Goal: Communication & Community: Answer question/provide support

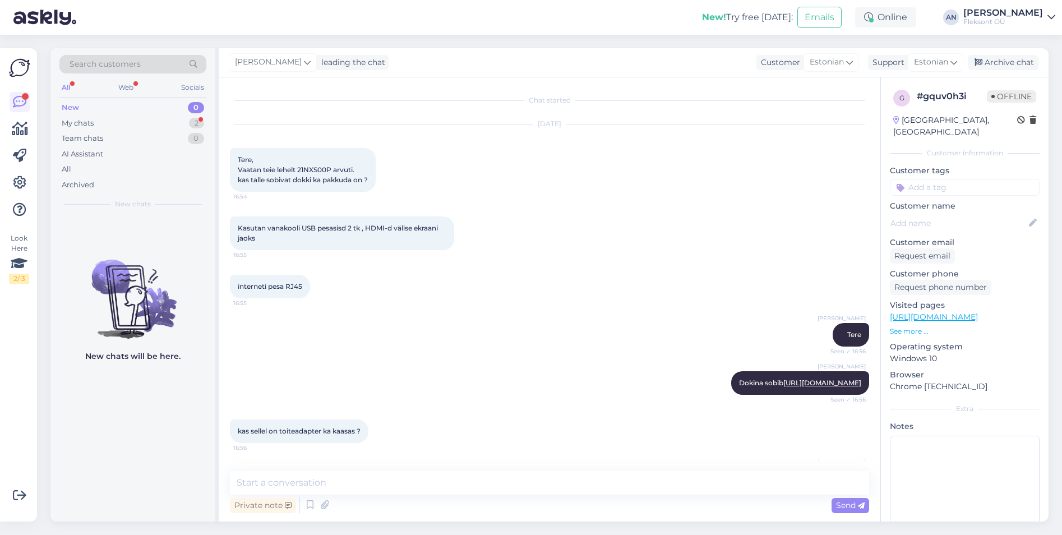
scroll to position [768, 0]
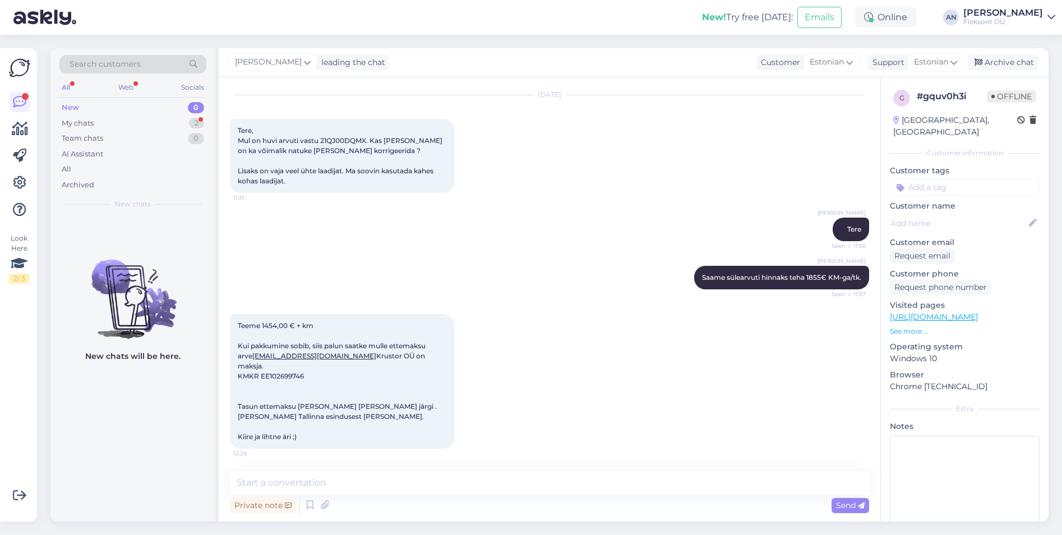
click at [321, 383] on div "Teeme 1454,00 € + km Kui pakkumine sobib, siis palun saatke mulle ettemaksu arv…" at bounding box center [342, 381] width 224 height 135
click at [635, 370] on div "Teeme 1454,00 € + km Kui pakkumine sobib, siis palun saatke mulle ettemaksu arv…" at bounding box center [549, 381] width 639 height 159
click at [322, 138] on span "Tere, Mul on huvi arvuti vastu 21QJ00DQMX. Kas [PERSON_NAME] on ka võimalik nat…" at bounding box center [341, 155] width 206 height 59
drag, startPoint x: 321, startPoint y: 138, endPoint x: 367, endPoint y: 143, distance: 46.7
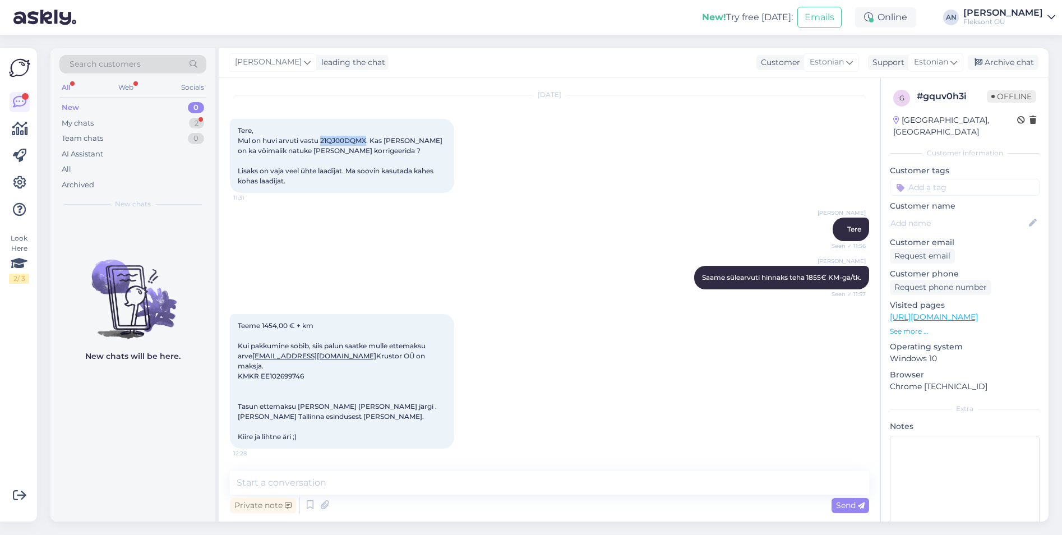
click at [367, 143] on span "Tere, Mul on huvi arvuti vastu 21QJ00DQMX. Kas [PERSON_NAME] on ka võimalik nat…" at bounding box center [341, 155] width 206 height 59
copy span "21QJ00DQMX"
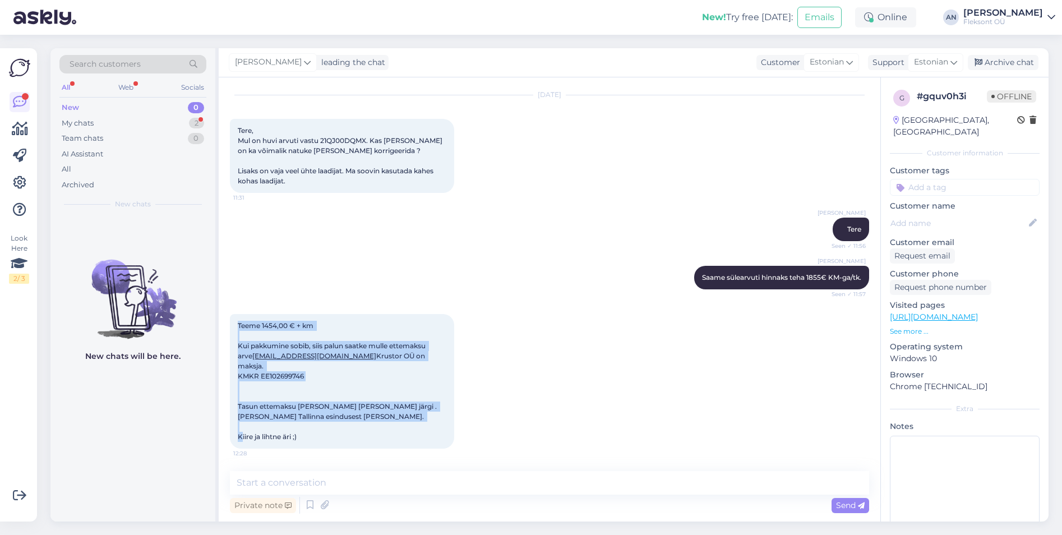
drag, startPoint x: 313, startPoint y: 434, endPoint x: 230, endPoint y: 323, distance: 137.8
click at [230, 323] on div "Teeme 1454,00 € + km Kui pakkumine sobib, siis palun saatke mulle ettemaksu arv…" at bounding box center [342, 381] width 224 height 135
copy span "Teeme 1454,00 € + km Kui pakkumine sobib, siis palun saatke mulle ettemaksu arv…"
click at [563, 456] on div "Teeme 1454,00 € + km Kui pakkumine sobib, siis palun saatke mulle ettemaksu arv…" at bounding box center [549, 381] width 639 height 159
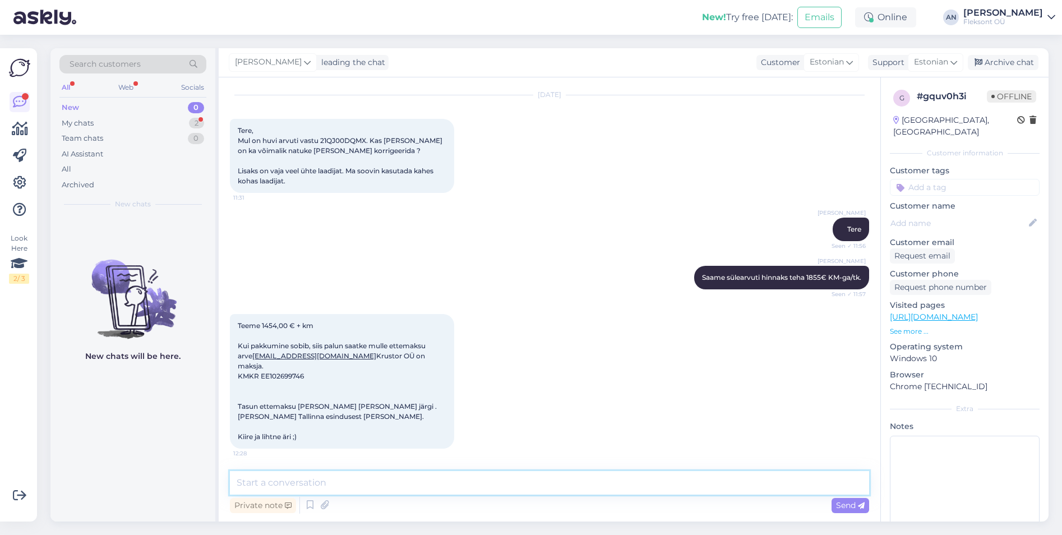
click at [284, 482] on textarea at bounding box center [549, 483] width 639 height 24
type textarea "1830 KM-ga saame hinnaks teha. Rohkem mitte."
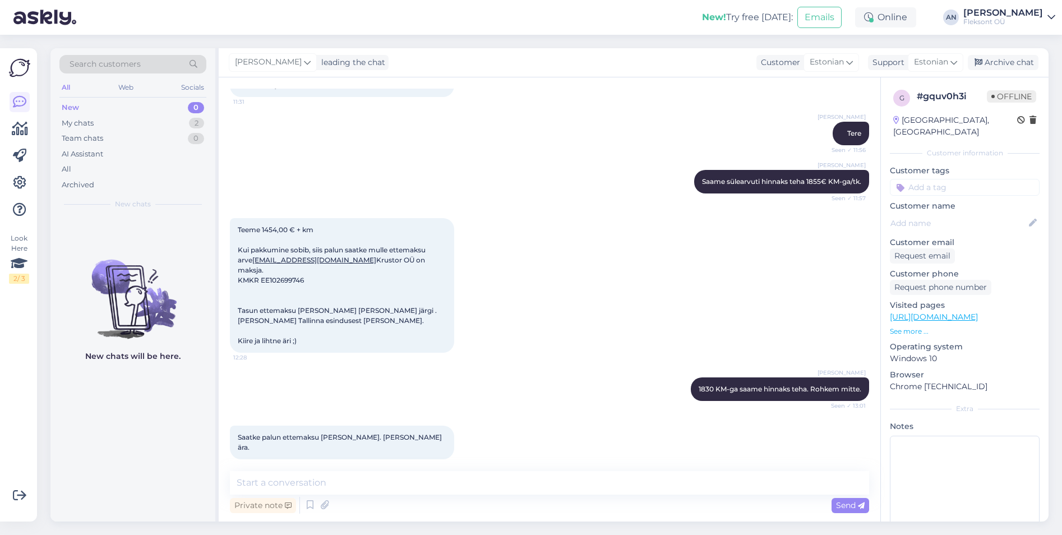
scroll to position [864, 0]
drag, startPoint x: 238, startPoint y: 269, endPoint x: 274, endPoint y: 271, distance: 35.4
click at [274, 271] on span "Teeme 1454,00 € + km Kui pakkumine sobib, siis palun saatke mulle ettemaksu arv…" at bounding box center [338, 284] width 201 height 119
copy span "Krustor OÜ"
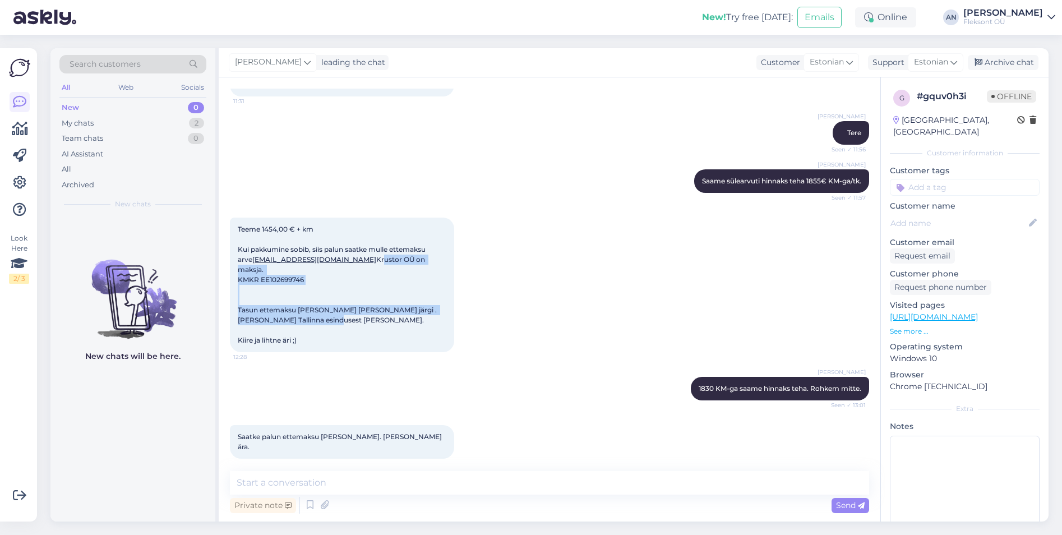
drag, startPoint x: 326, startPoint y: 321, endPoint x: 233, endPoint y: 274, distance: 104.3
click at [233, 274] on div "Teeme 1454,00 € + km Kui pakkumine sobib, siis palun saatke mulle ettemaksu arv…" at bounding box center [342, 285] width 224 height 135
copy span "Krustor OÜ on maksja. KMKR EE102699746 Tasun ettemaksu [PERSON_NAME] [PERSON_NA…"
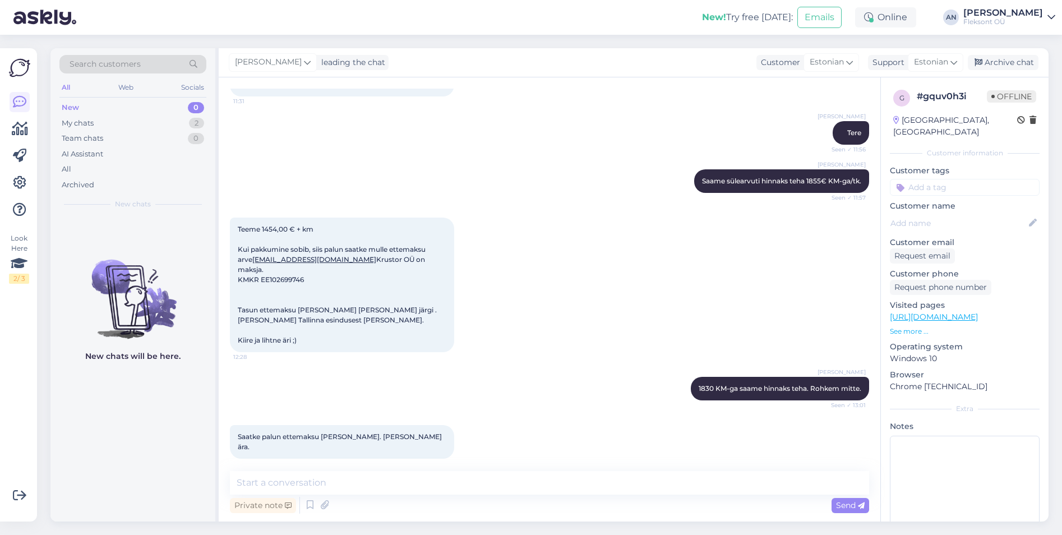
click at [662, 328] on div "Teeme 1454,00 € + km Kui pakkumine sobib, siis palun saatke mulle ettemaksu arv…" at bounding box center [549, 284] width 639 height 159
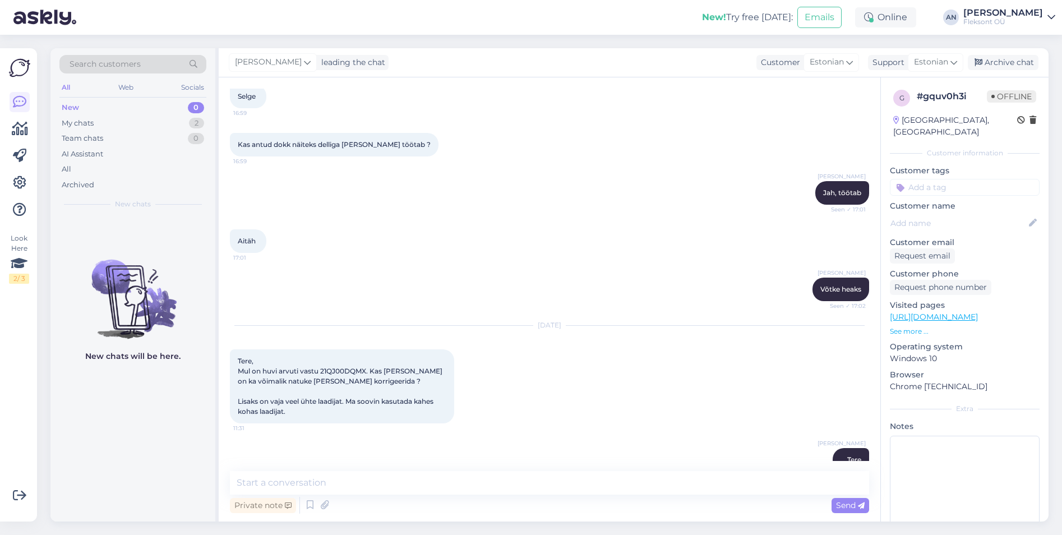
scroll to position [561, 0]
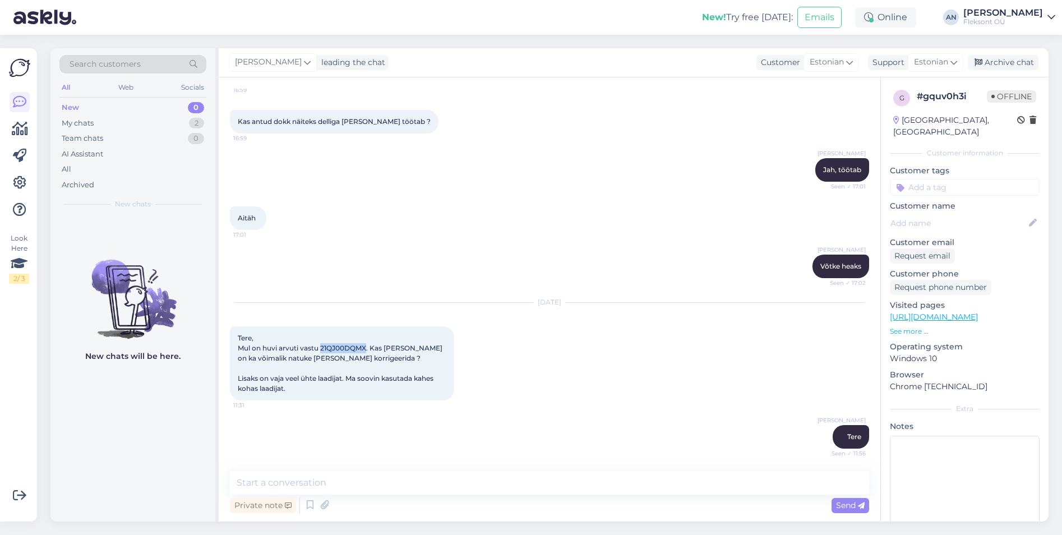
drag, startPoint x: 321, startPoint y: 349, endPoint x: 367, endPoint y: 347, distance: 46.6
click at [367, 347] on span "Tere, Mul on huvi arvuti vastu 21QJ00DQMX. Kas [PERSON_NAME] on ka võimalik nat…" at bounding box center [341, 363] width 206 height 59
copy span "21QJ00DQMX"
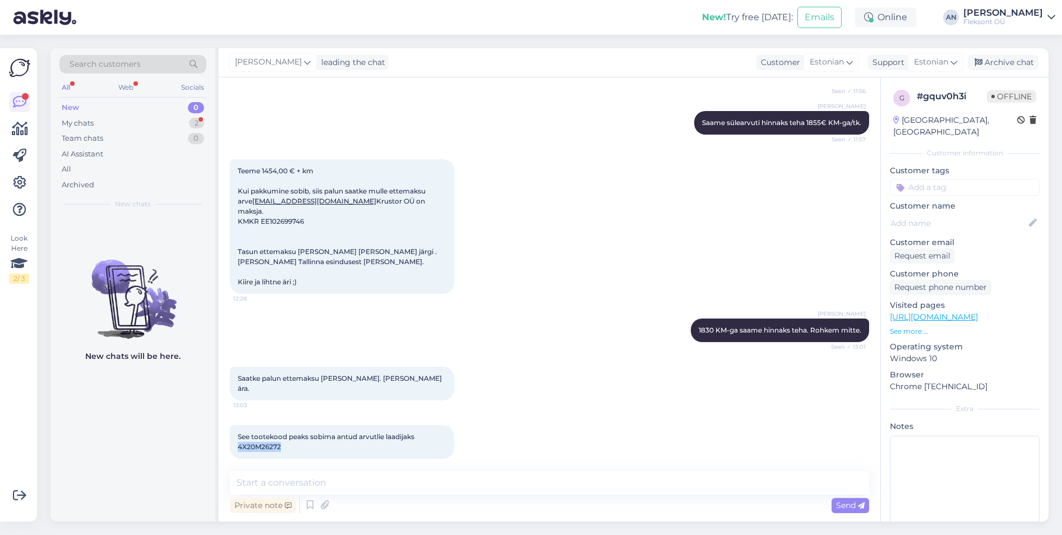
drag, startPoint x: 295, startPoint y: 439, endPoint x: 237, endPoint y: 434, distance: 58.0
click at [237, 434] on div "See tootekood peaks sobima antud arvutlie laadijaks 4X20M26272 13:07" at bounding box center [342, 442] width 224 height 34
copy span "4X20M26272"
click at [355, 487] on textarea at bounding box center [549, 483] width 639 height 24
type textarea "Jah, sobib [PERSON_NAME]"
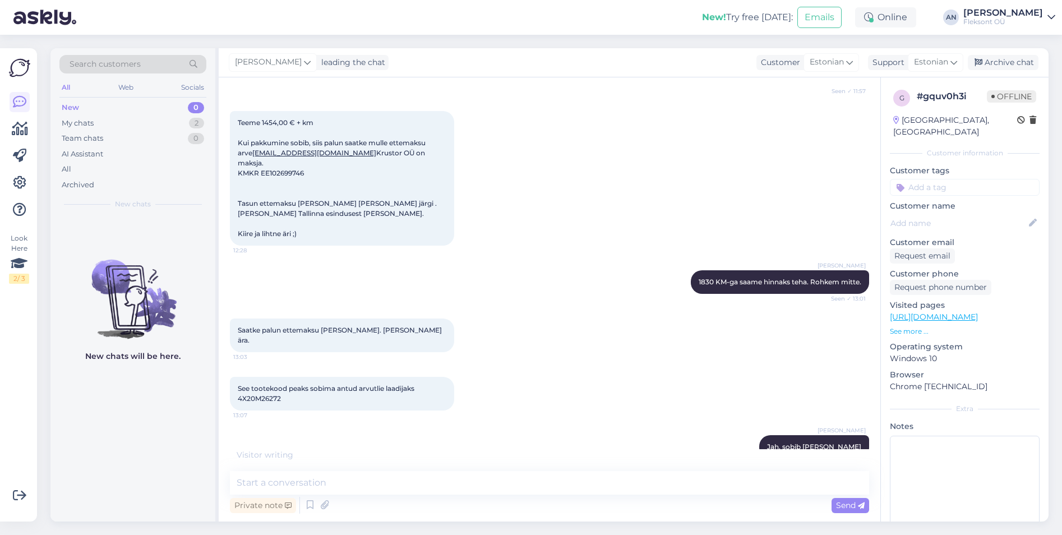
scroll to position [1019, 0]
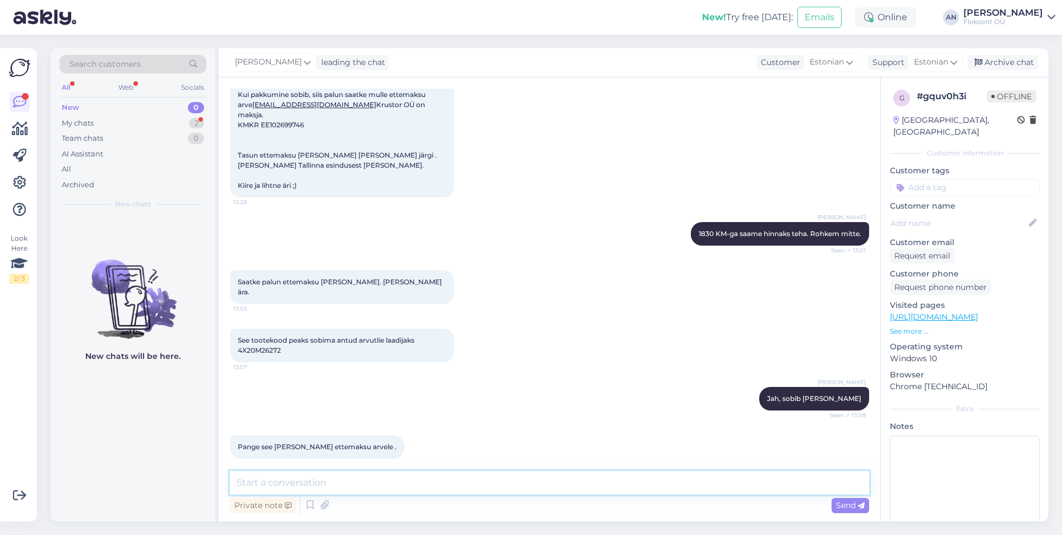
click at [346, 476] on textarea at bounding box center [549, 483] width 639 height 24
type textarea "Saab tehtud"
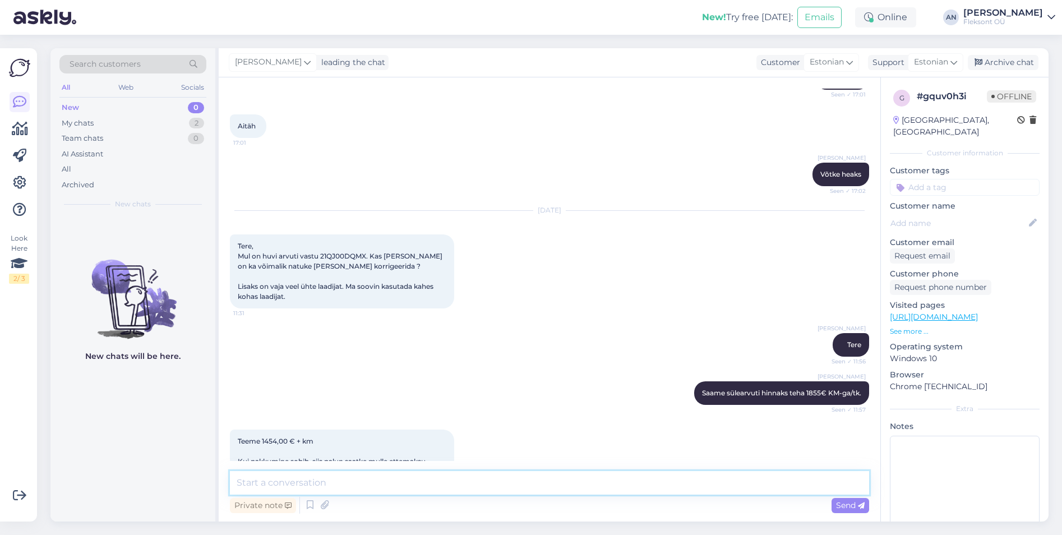
scroll to position [619, 0]
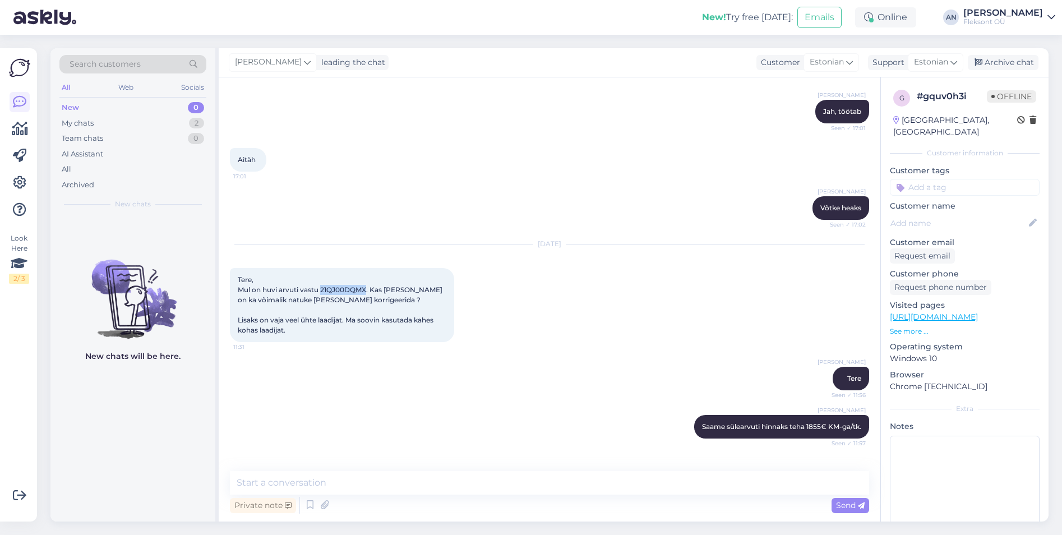
drag, startPoint x: 321, startPoint y: 289, endPoint x: 367, endPoint y: 290, distance: 45.4
click at [367, 290] on span "Tere, Mul on huvi arvuti vastu 21QJ00DQMX. Kas [PERSON_NAME] on ka võimalik nat…" at bounding box center [341, 304] width 206 height 59
copy span "21QJ00DQMX"
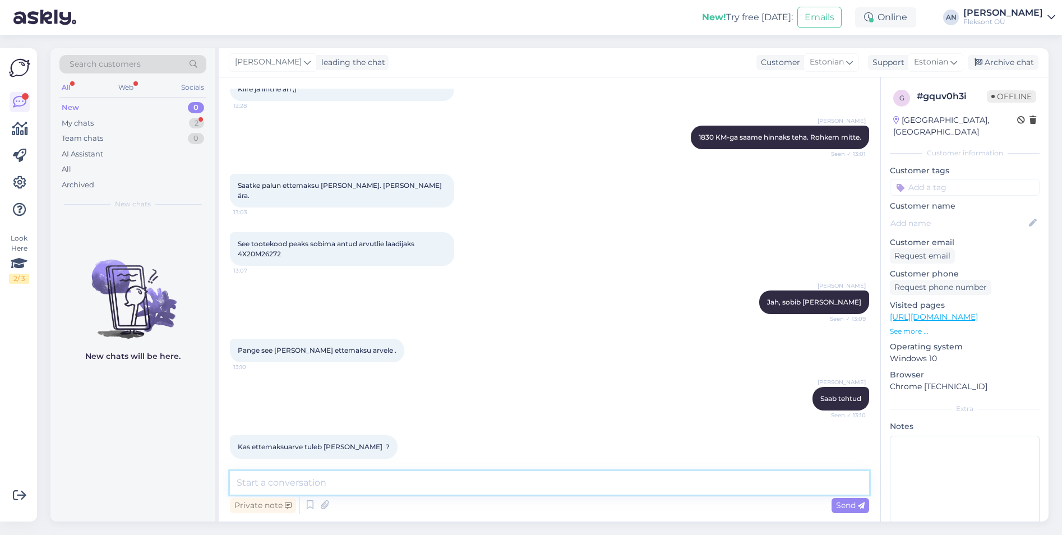
click at [309, 485] on textarea at bounding box center [549, 483] width 639 height 24
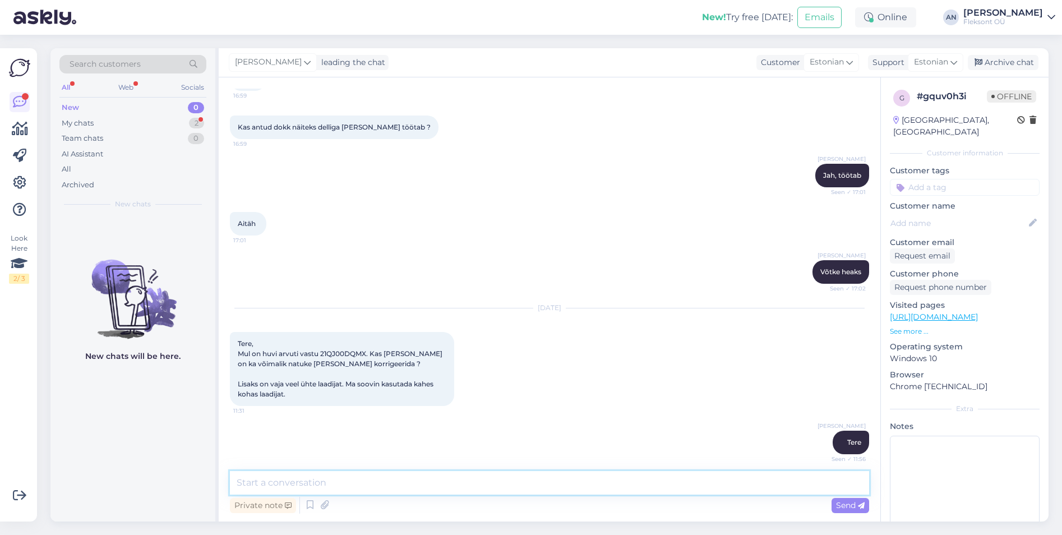
scroll to position [891, 0]
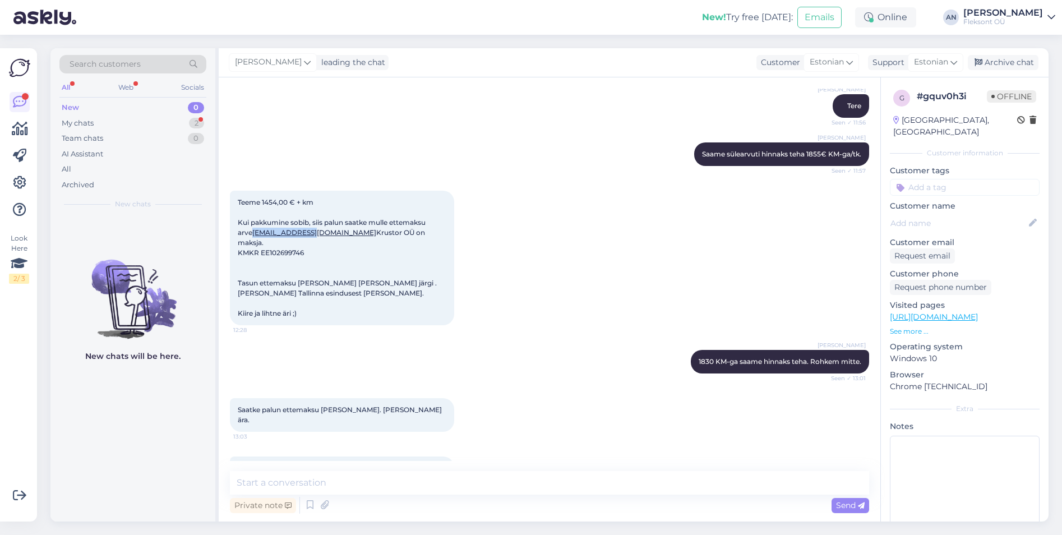
drag, startPoint x: 308, startPoint y: 228, endPoint x: 229, endPoint y: 229, distance: 79.0
click at [229, 229] on div "Chat started [DATE] Tere, Vaatan teie lehelt 21NXS00P arvuti. kas talle sobivat…" at bounding box center [549, 299] width 661 height 444
copy link "[EMAIL_ADDRESS][DOMAIN_NAME]"
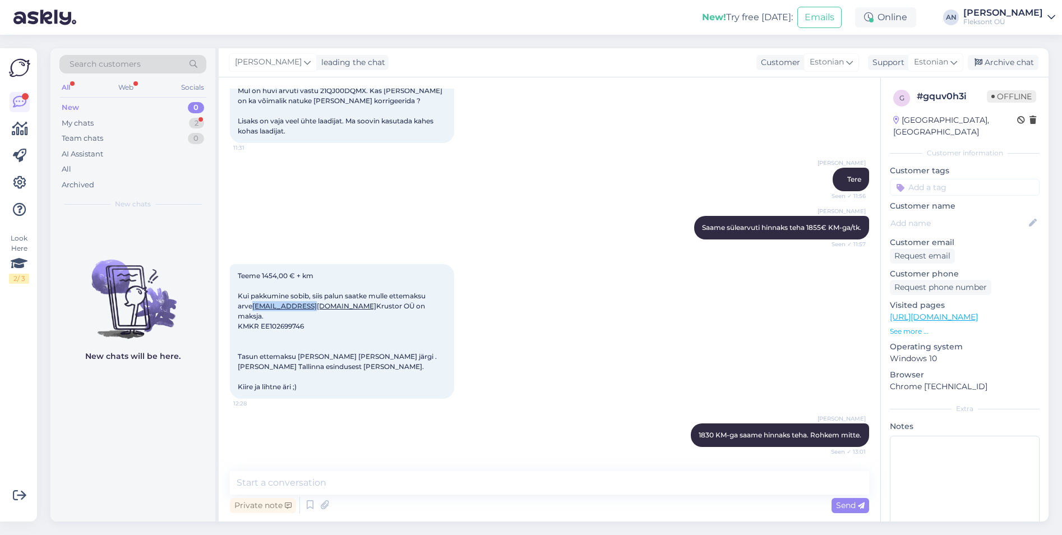
scroll to position [835, 0]
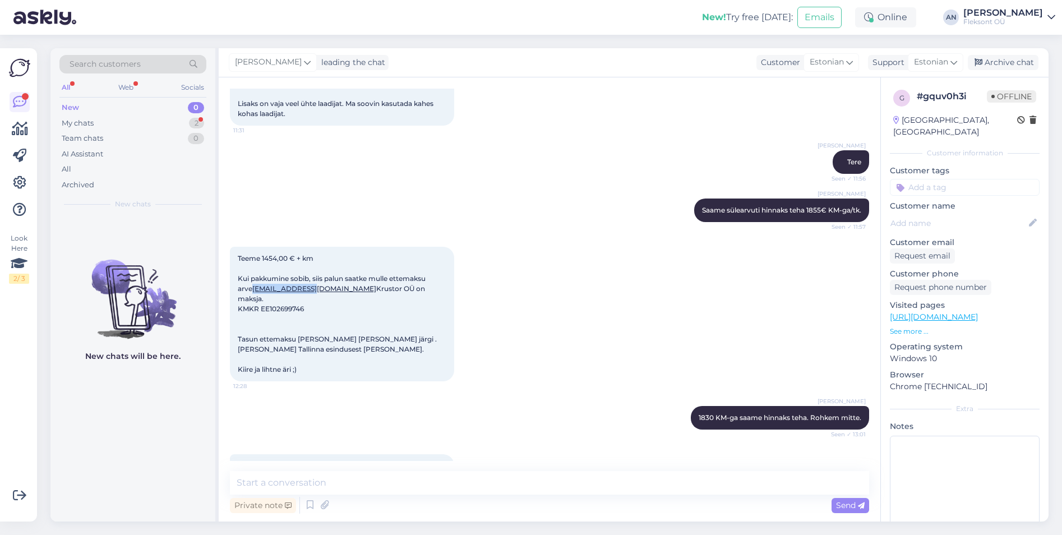
copy link "[EMAIL_ADDRESS][DOMAIN_NAME]"
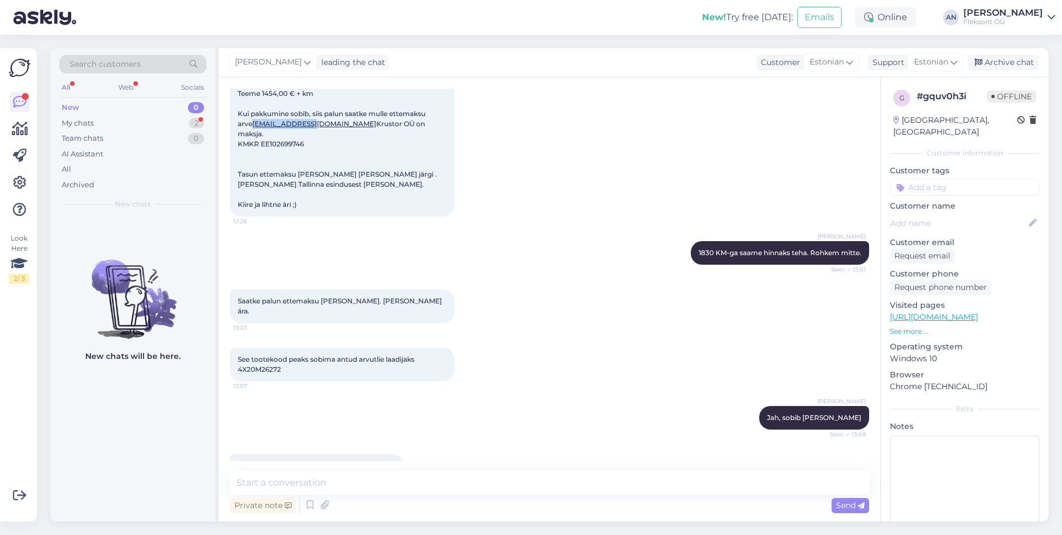
scroll to position [1116, 0]
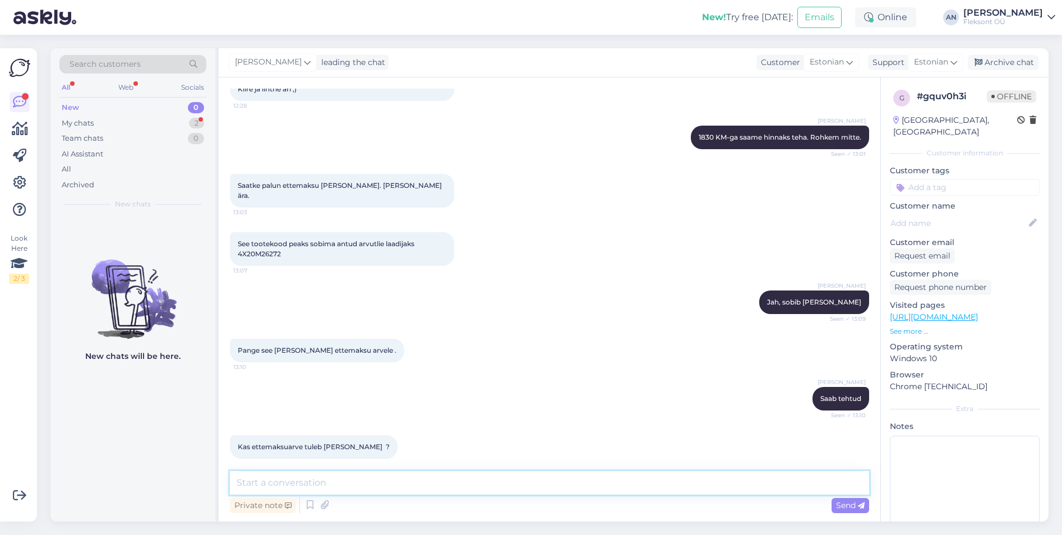
click at [302, 485] on textarea at bounding box center [549, 483] width 639 height 24
type textarea "Arve on saadetud"
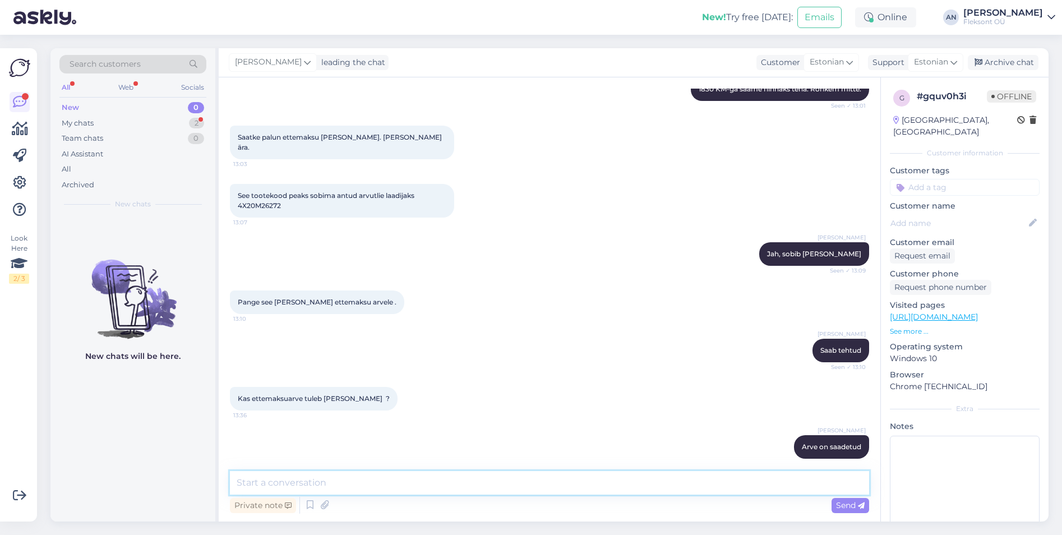
scroll to position [1222, 0]
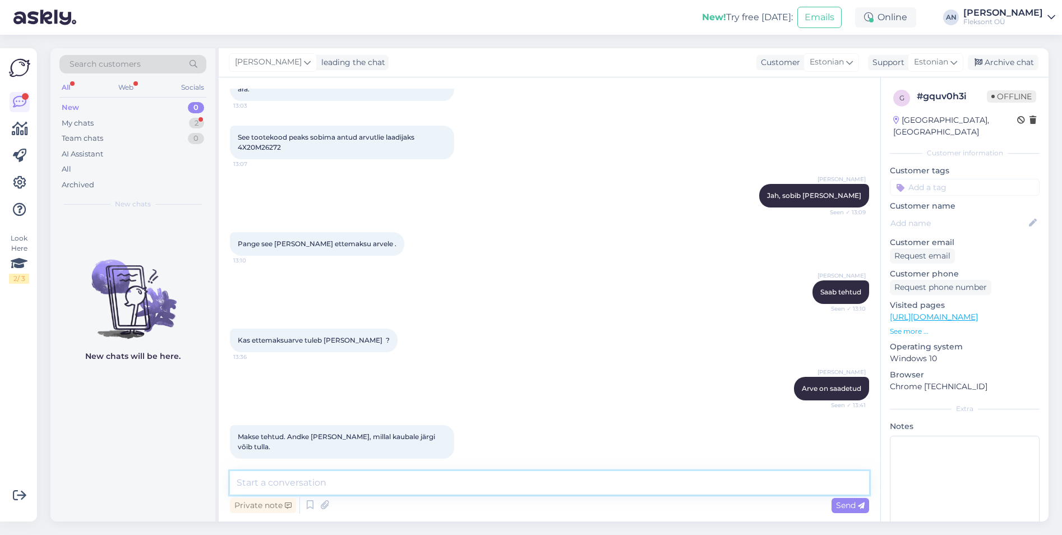
click at [323, 476] on textarea at bounding box center [549, 483] width 639 height 24
type textarea "Makse olemas ja saate kätte."
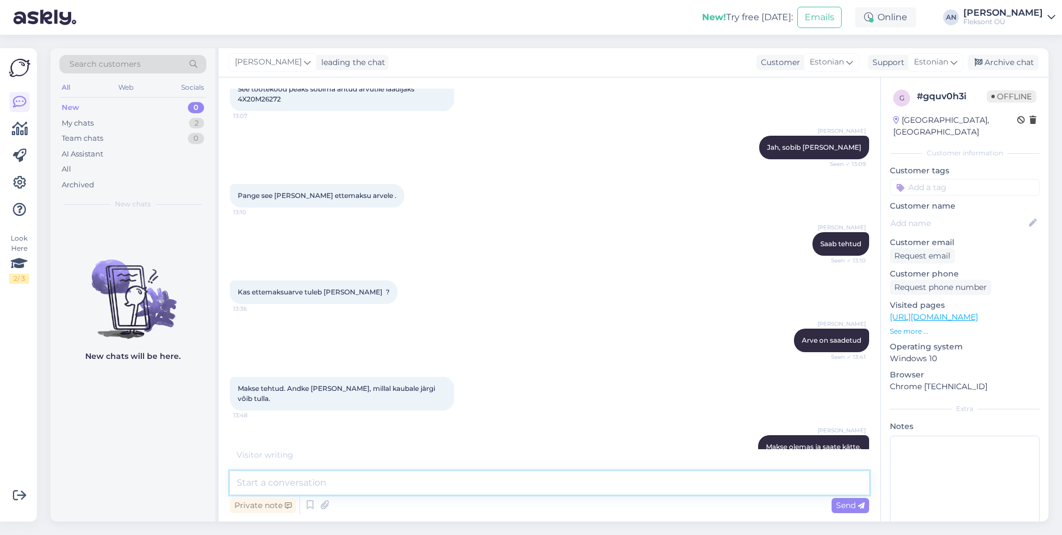
scroll to position [1318, 0]
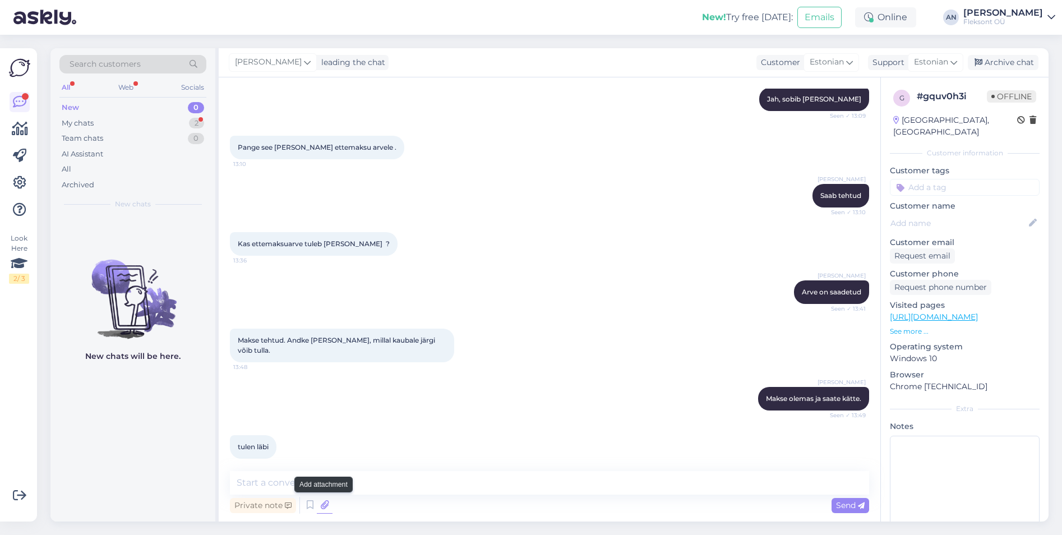
click at [328, 497] on icon at bounding box center [325, 505] width 16 height 17
click at [105, 119] on div "My chats 2" at bounding box center [132, 123] width 147 height 16
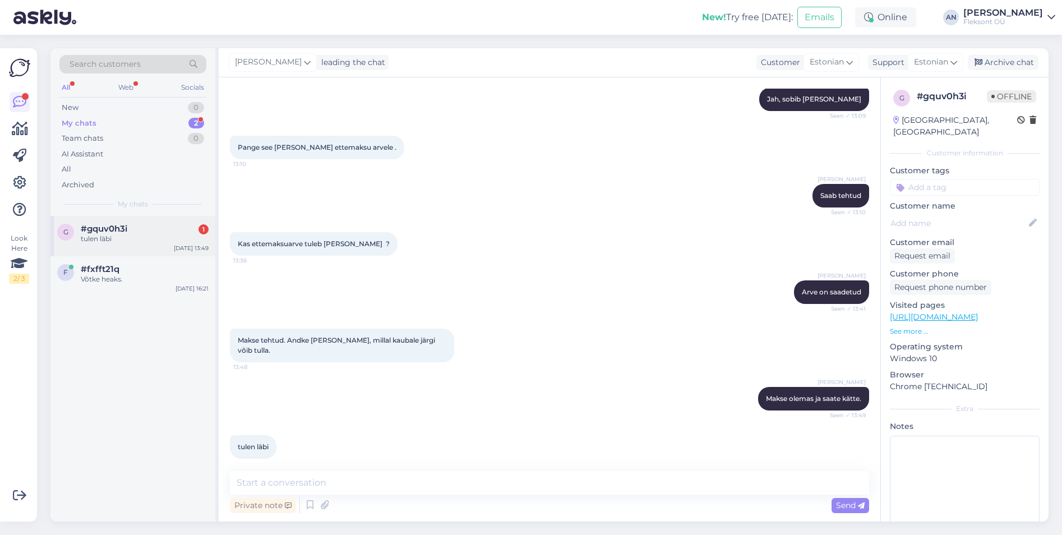
click at [118, 242] on div "tulen läbi" at bounding box center [145, 239] width 128 height 10
click at [101, 274] on div "Võtke heaks." at bounding box center [145, 279] width 128 height 10
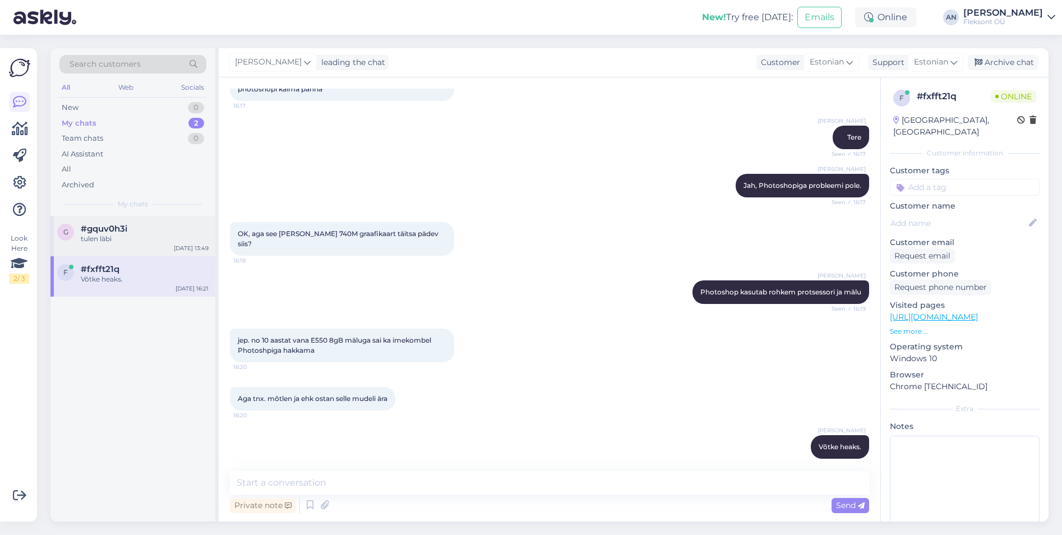
click at [104, 238] on div "tulen läbi" at bounding box center [145, 239] width 128 height 10
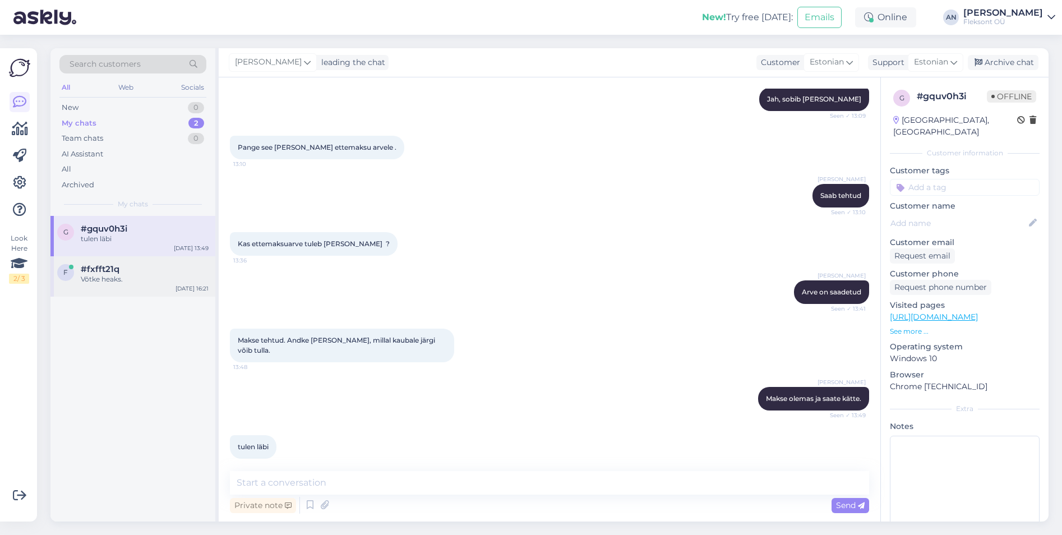
click at [90, 275] on div "Võtke heaks." at bounding box center [145, 279] width 128 height 10
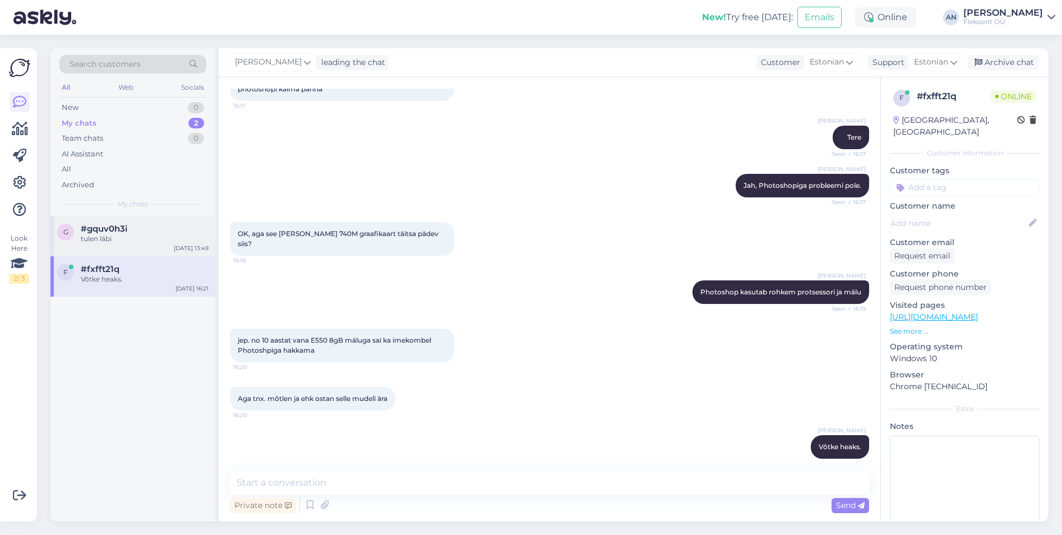
click at [110, 230] on span "#gquv0h3i" at bounding box center [104, 229] width 47 height 10
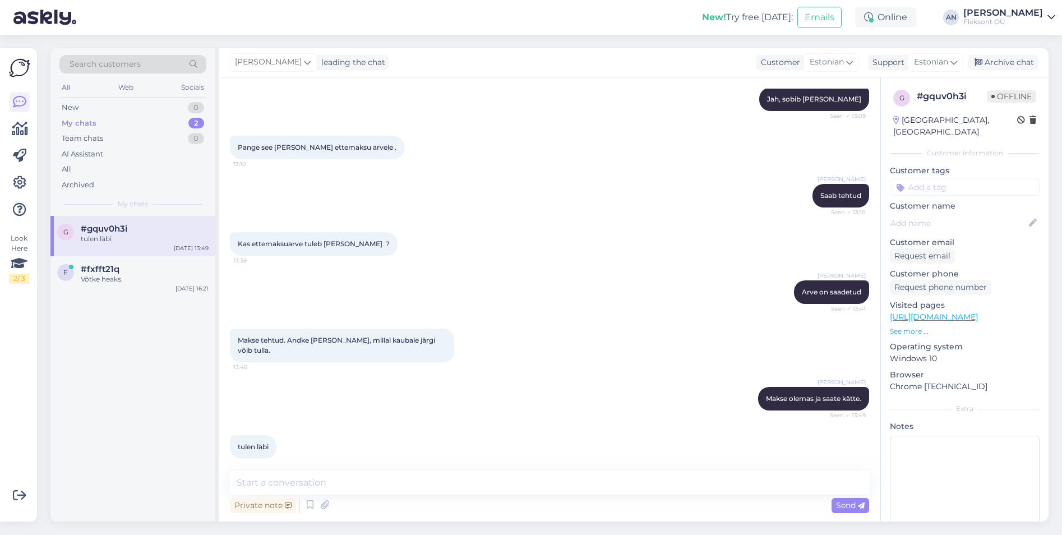
click at [1015, 54] on div "[PERSON_NAME] leading the chat Customer Estonian Support Estonian Archive chat" at bounding box center [634, 62] width 830 height 29
click at [1022, 59] on div "Archive chat" at bounding box center [1003, 62] width 71 height 15
